Goal: Information Seeking & Learning: Learn about a topic

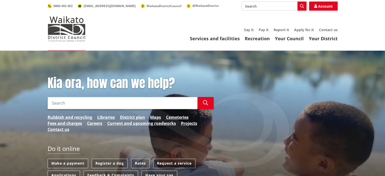
click at [72, 102] on input "Search" at bounding box center [123, 103] width 150 height 12
click at [207, 101] on icon "button" at bounding box center [205, 102] width 5 height 5
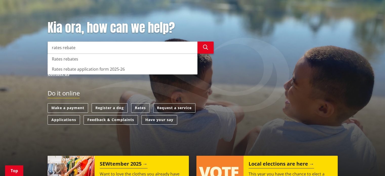
scroll to position [25, 0]
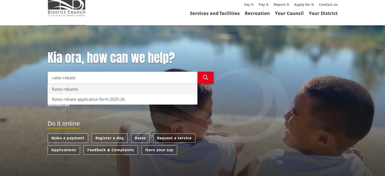
click at [63, 88] on div "Rates rebates" at bounding box center [122, 89] width 149 height 10
type input "Rates rebates"
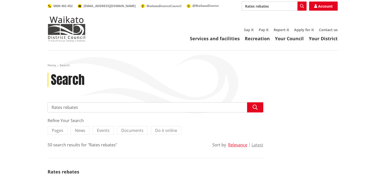
click at [81, 107] on input "Rates rebates" at bounding box center [156, 107] width 216 height 10
type input "Rates rebate eligibility"
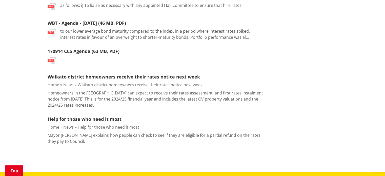
scroll to position [329, 0]
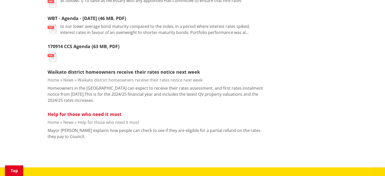
click at [102, 113] on link "Help for those who need it most" at bounding box center [85, 114] width 74 height 6
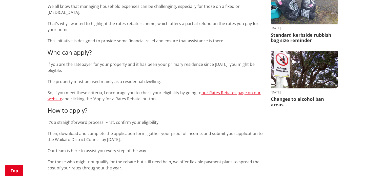
scroll to position [177, 0]
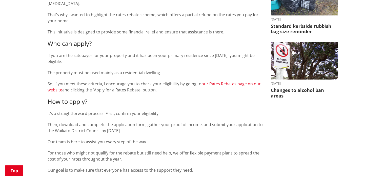
click at [224, 81] on link "our Rates Rebates page on our website" at bounding box center [154, 87] width 213 height 12
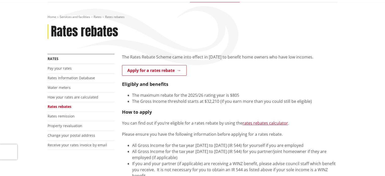
scroll to position [51, 0]
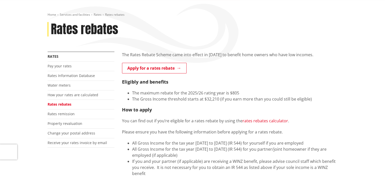
click at [274, 119] on link "rates rebates calculator" at bounding box center [265, 121] width 46 height 6
